Goal: Task Accomplishment & Management: Use online tool/utility

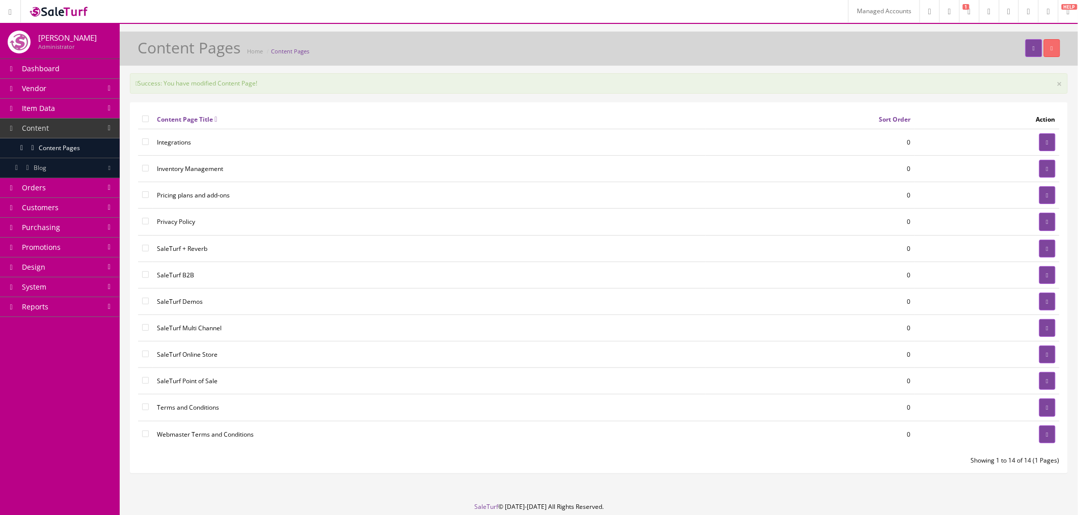
click at [57, 264] on link "Design" at bounding box center [60, 268] width 120 height 20
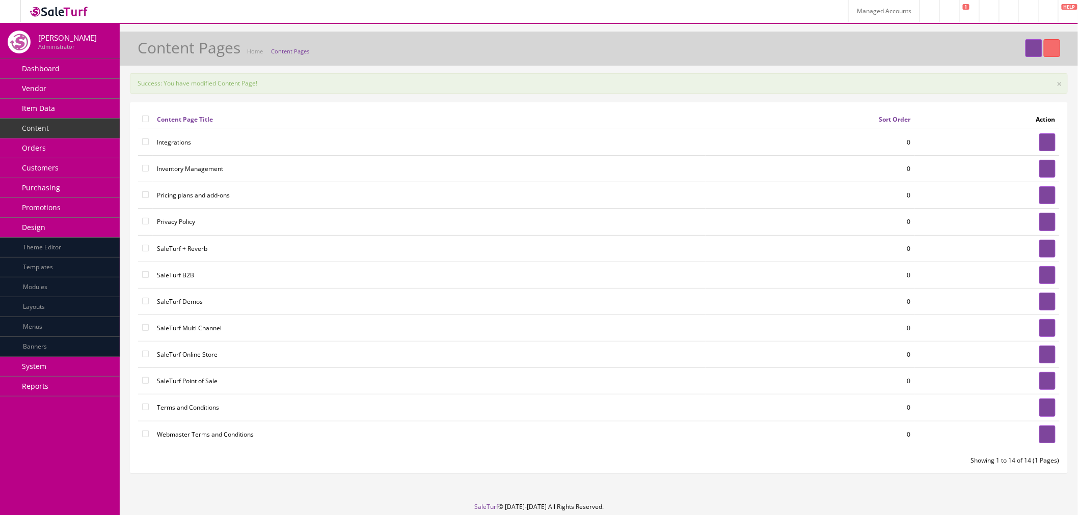
click at [80, 291] on link "Modules" at bounding box center [60, 288] width 120 height 20
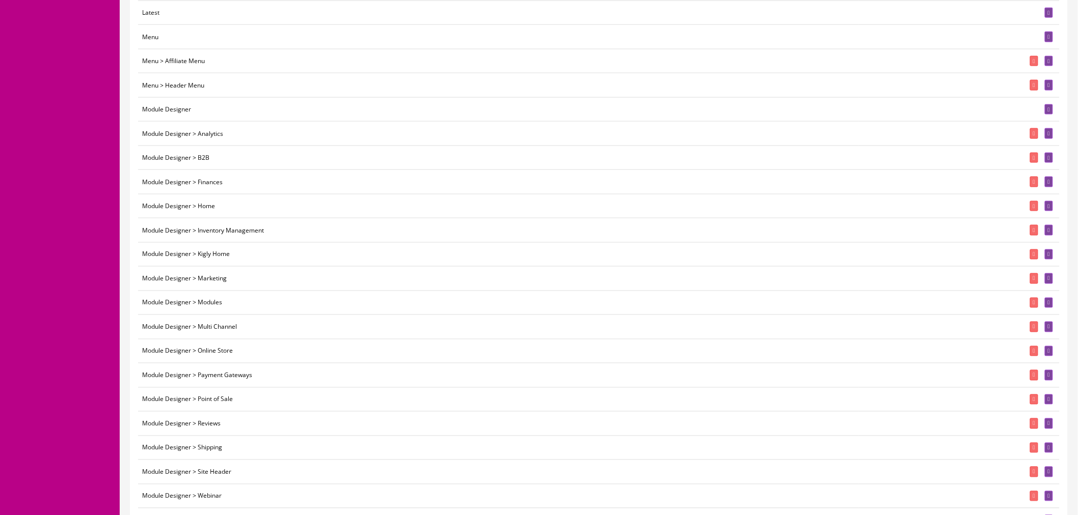
scroll to position [566, 0]
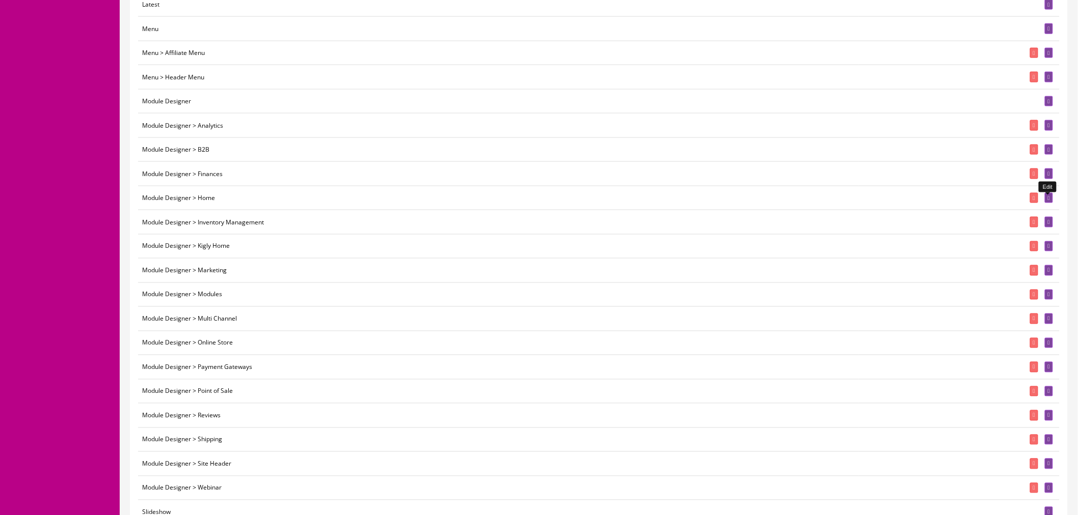
click at [1048, 200] on icon at bounding box center [1049, 199] width 2 height 6
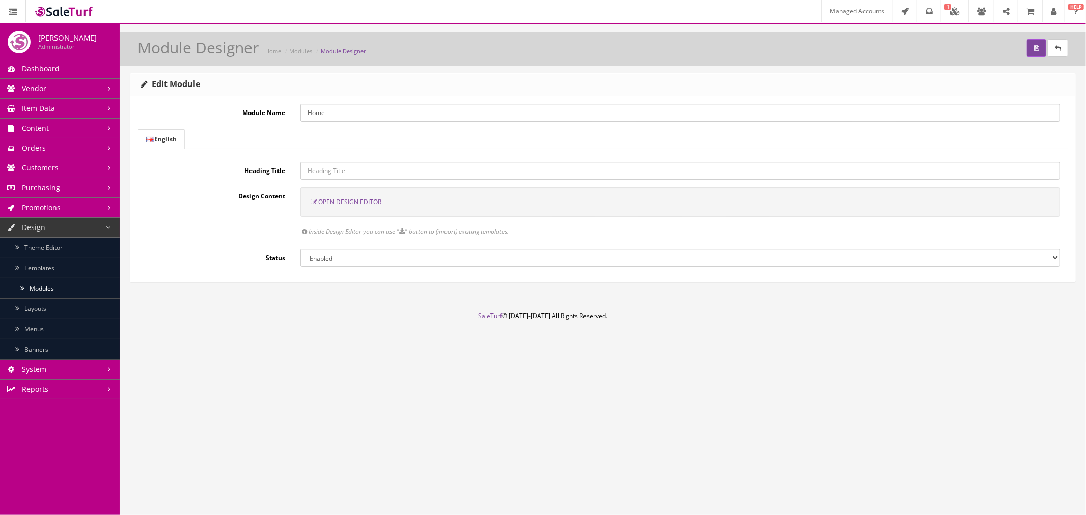
click at [363, 204] on span "Open Design Editor" at bounding box center [349, 202] width 63 height 9
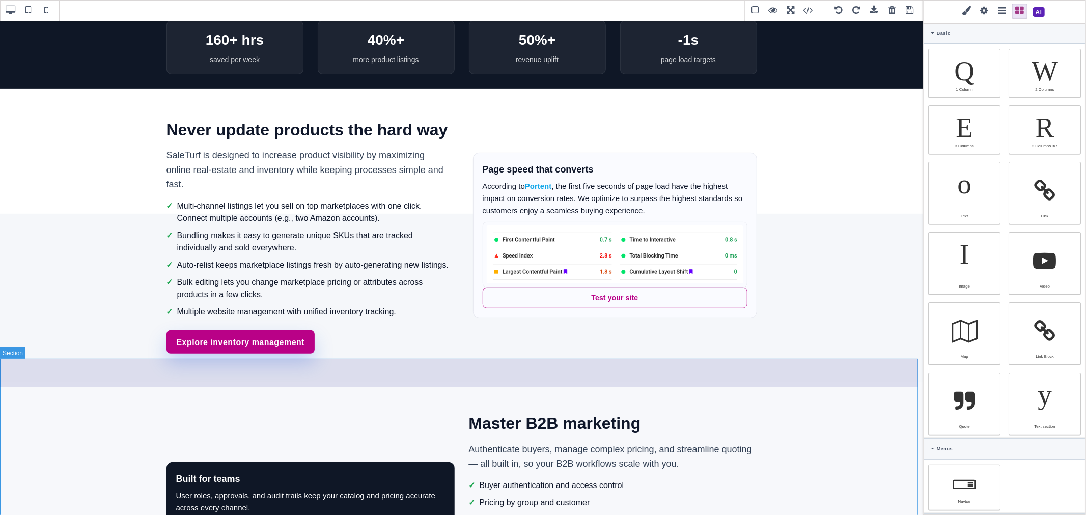
scroll to position [283, 0]
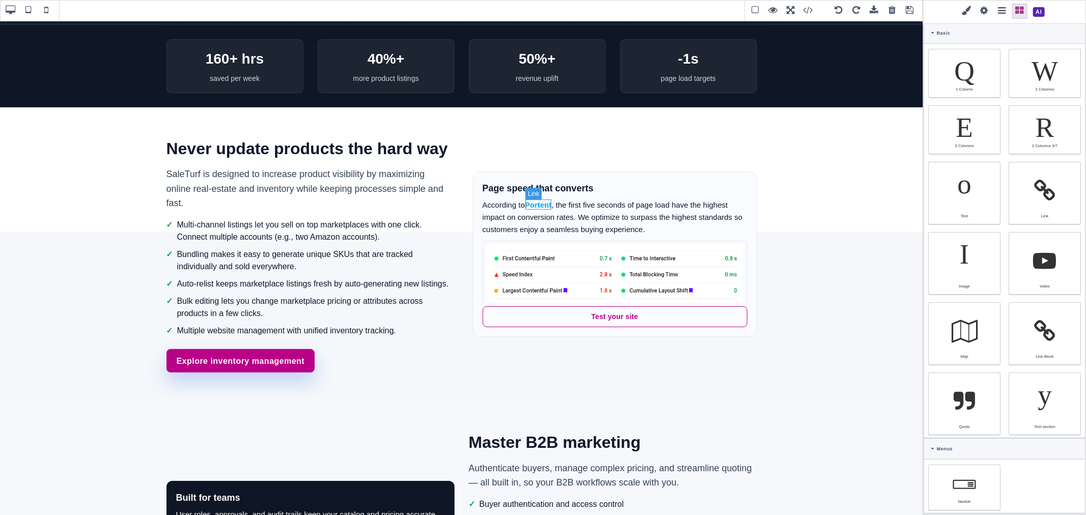
click at [538, 207] on link "Portent" at bounding box center [538, 205] width 27 height 9
type input "rgb(14, 165, 233)"
select select
type input "15"
select select "px"
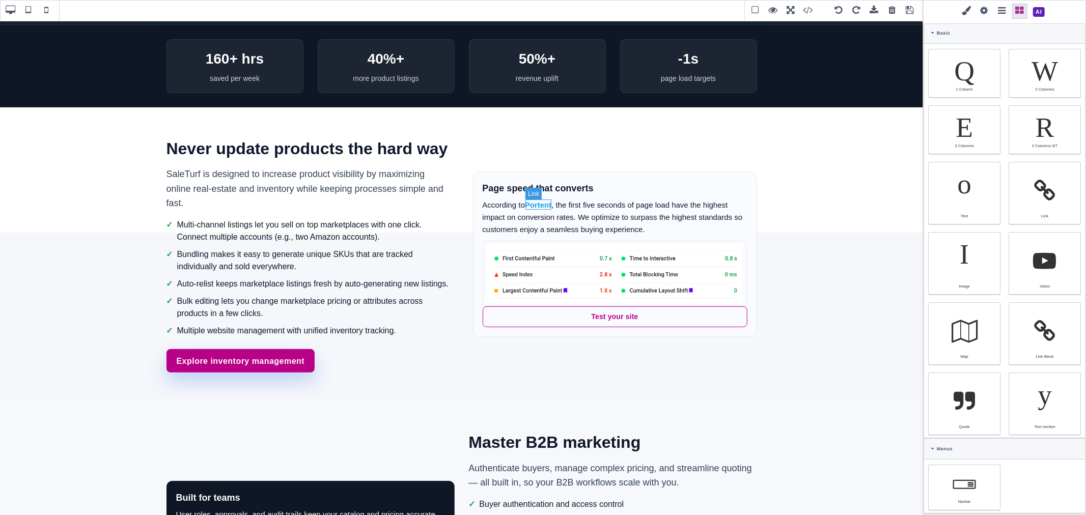
select select "600"
type input "24px"
select select
type input "0"
select select "px"
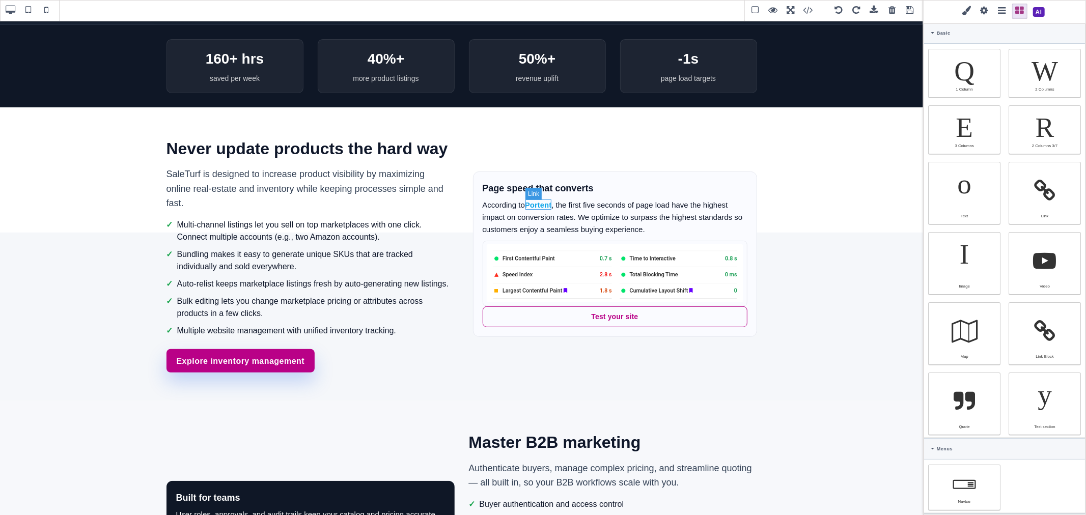
type input "0"
select select "px"
type input "0"
select select "px"
type input "0"
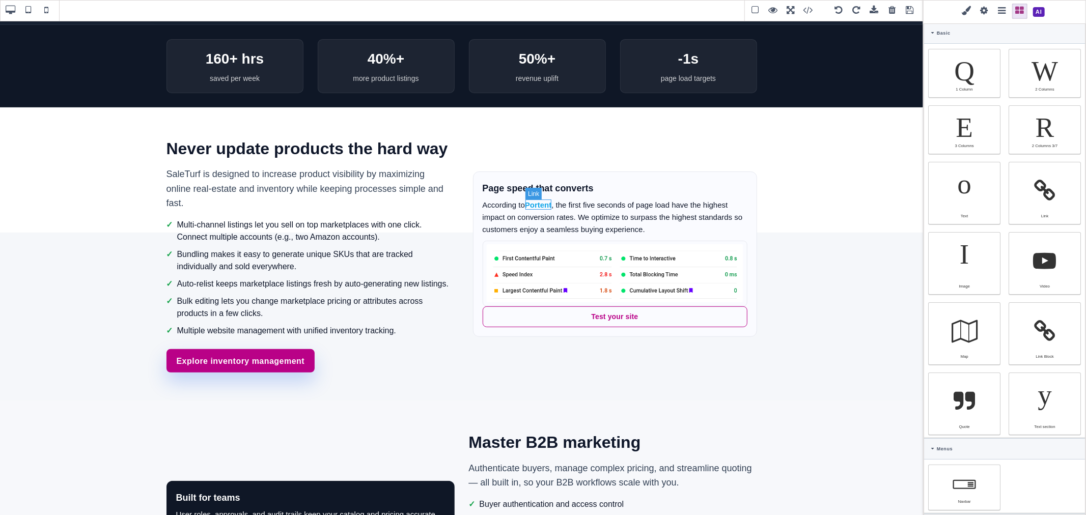
select select "px"
type input "rgb(141, 1, 103)"
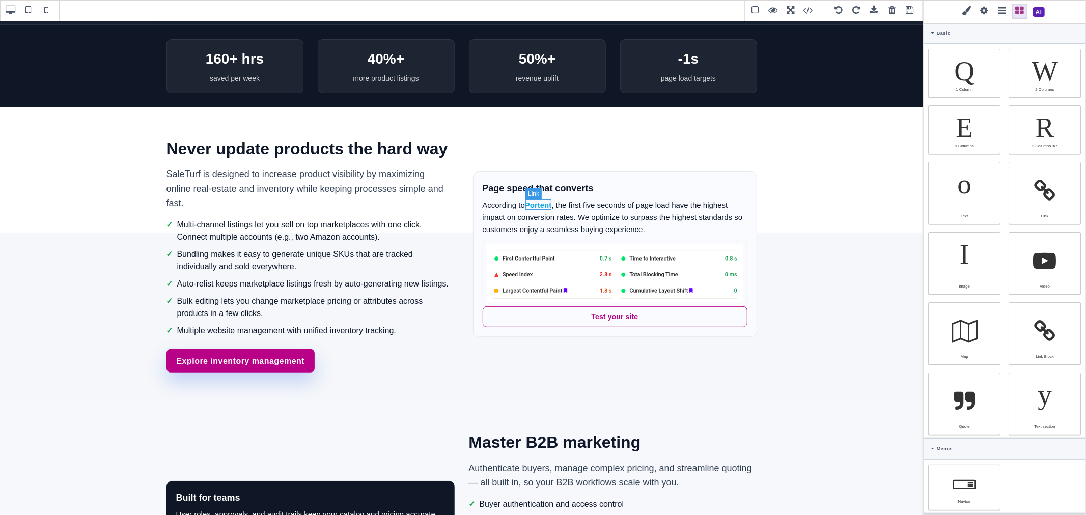
type input "2.22222"
select select "px"
select select "solid"
type input "rgb(59, 151, 227)"
type input "-3.00347"
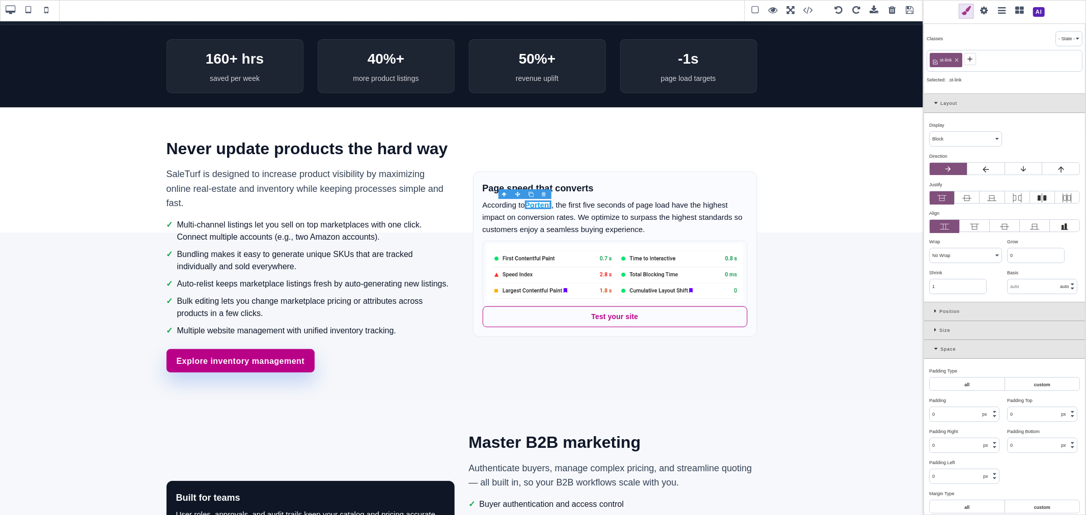
click at [935, 356] on div "Space" at bounding box center [1004, 349] width 161 height 19
click at [971, 404] on input "rgb(14, 165, 233)" at bounding box center [1005, 404] width 150 height 14
paste input "85, 1, 135"
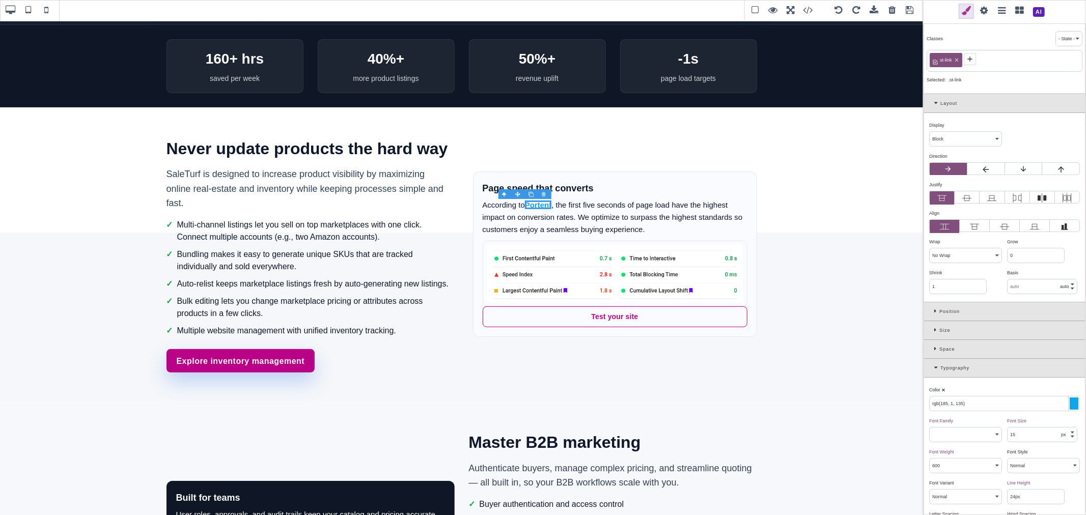
type input "rgb(185, 1, 135)"
click at [974, 390] on div "Color ⨯" at bounding box center [1003, 389] width 148 height 9
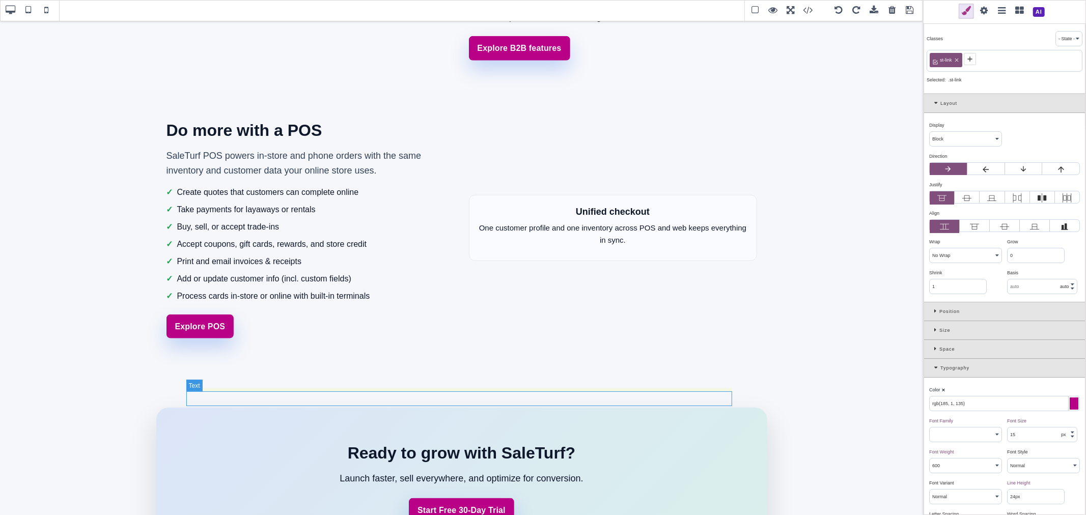
scroll to position [902, 0]
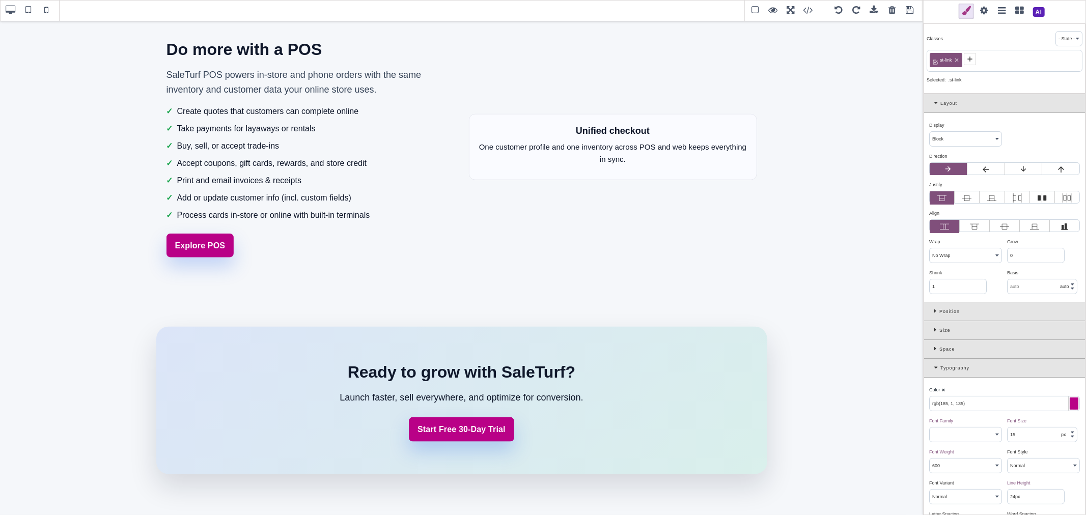
click at [908, 13] on span at bounding box center [909, 10] width 15 height 15
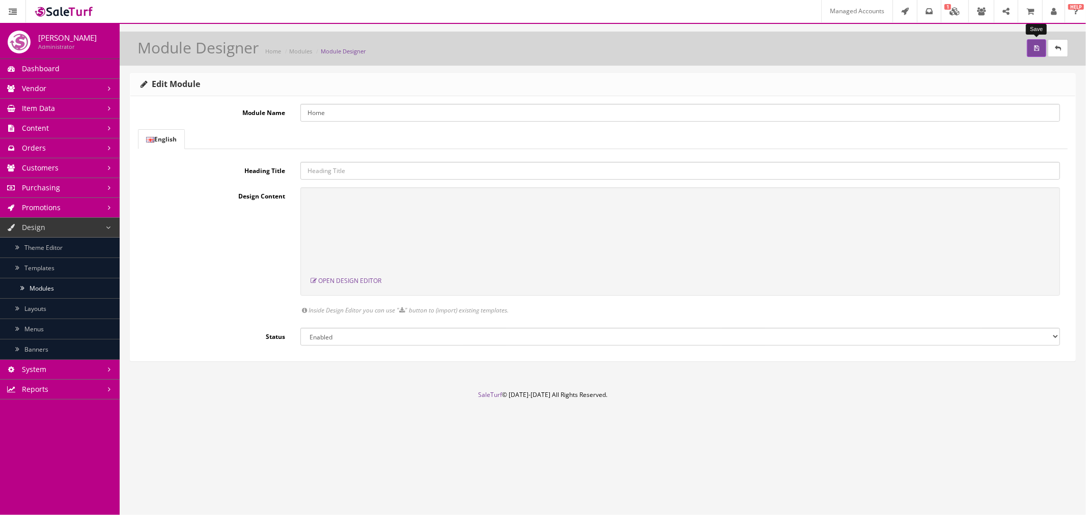
click at [1035, 49] on icon "submit" at bounding box center [1036, 48] width 5 height 6
